Goal: Task Accomplishment & Management: Use online tool/utility

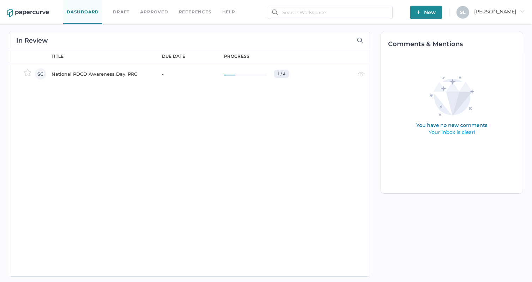
click at [115, 74] on div "National PDCD Awareness Day_PRC" at bounding box center [102, 74] width 102 height 8
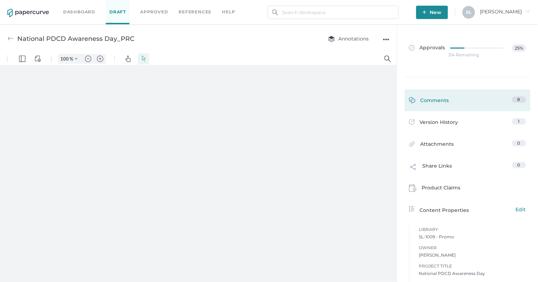
type input "135"
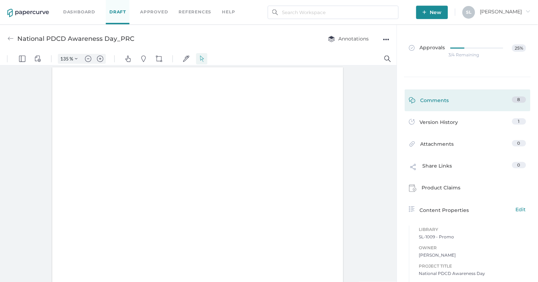
click at [430, 101] on div "Comments" at bounding box center [429, 102] width 40 height 11
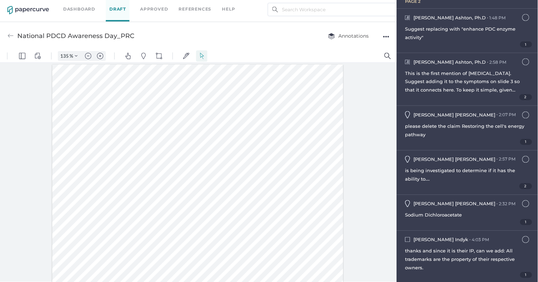
scroll to position [223, 0]
click at [476, 175] on div "is being investigated to determine if it has the ability to...." at bounding box center [467, 175] width 124 height 17
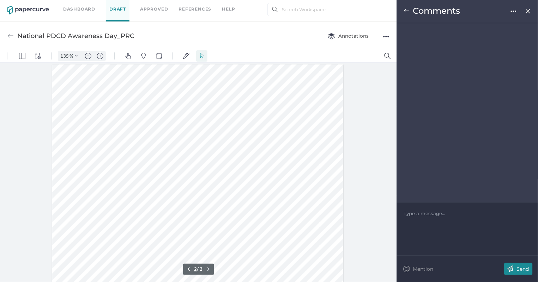
type input "2"
